Goal: Navigation & Orientation: Find specific page/section

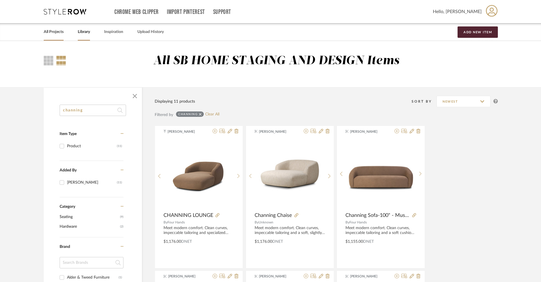
click at [58, 32] on link "All Projects" at bounding box center [54, 32] width 20 height 8
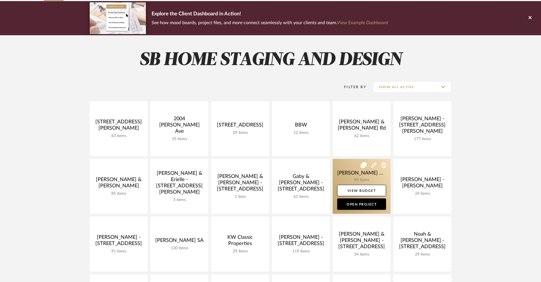
scroll to position [41, 0]
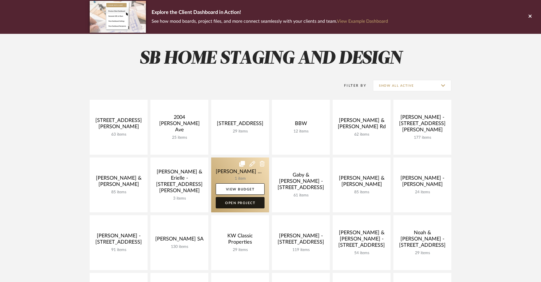
click at [242, 203] on link "Open Project" at bounding box center [240, 202] width 49 height 11
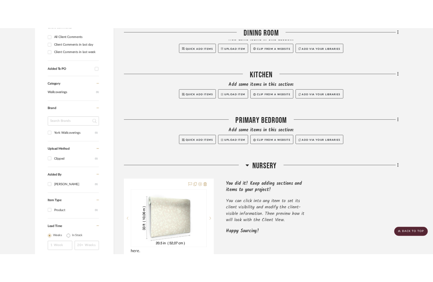
scroll to position [280, 0]
